Goal: Navigation & Orientation: Find specific page/section

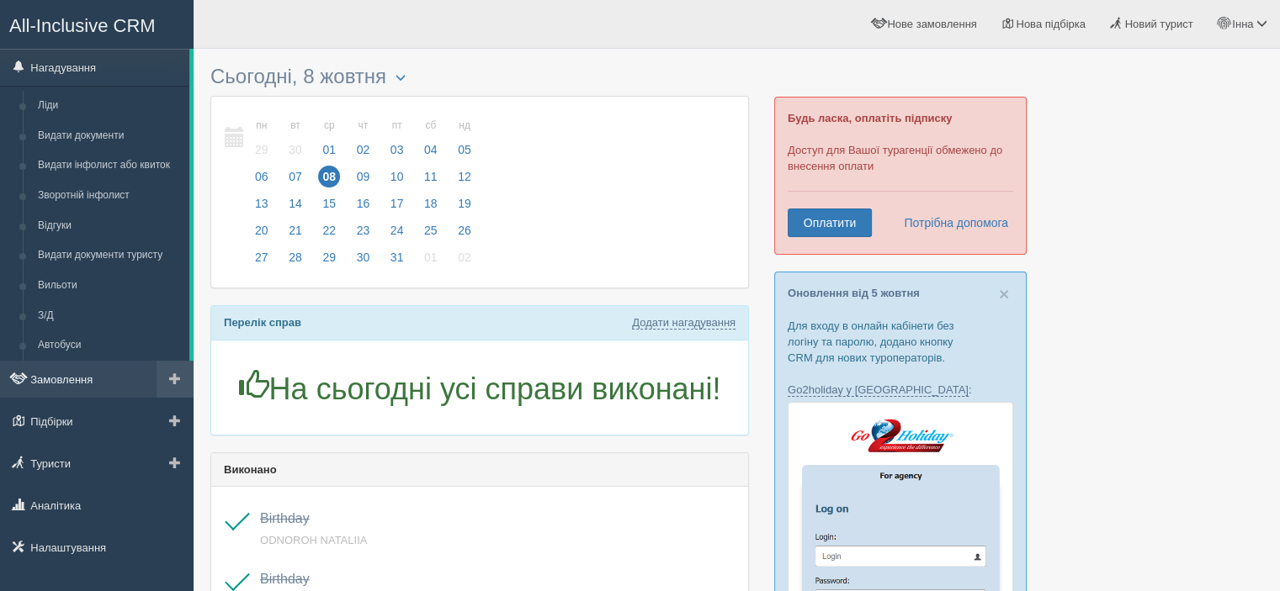
click at [80, 384] on link "Замовлення" at bounding box center [96, 379] width 193 height 37
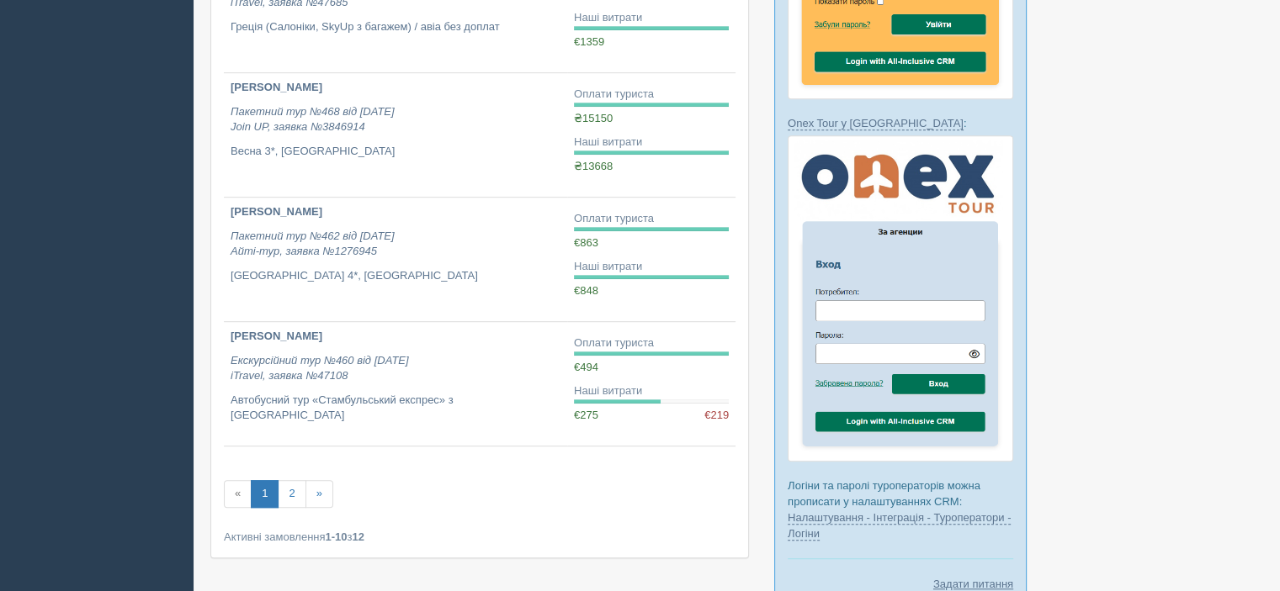
scroll to position [1010, 0]
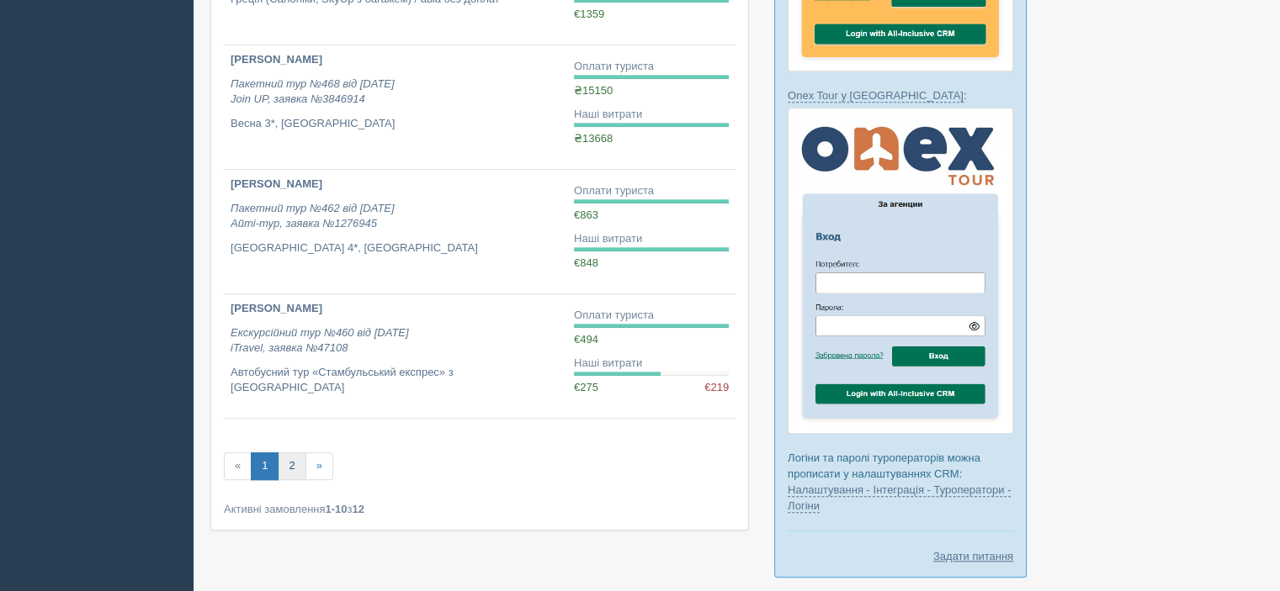
click at [291, 467] on link "2" at bounding box center [292, 467] width 28 height 28
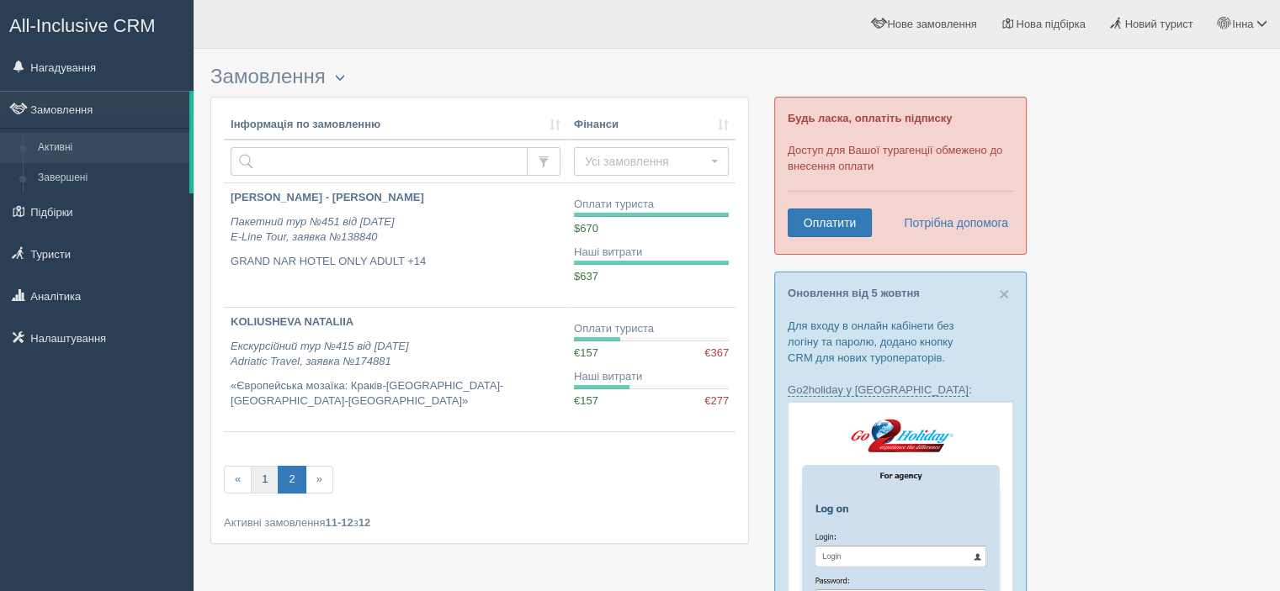
click at [259, 475] on link "1" at bounding box center [265, 480] width 28 height 28
